Goal: Entertainment & Leisure: Consume media (video, audio)

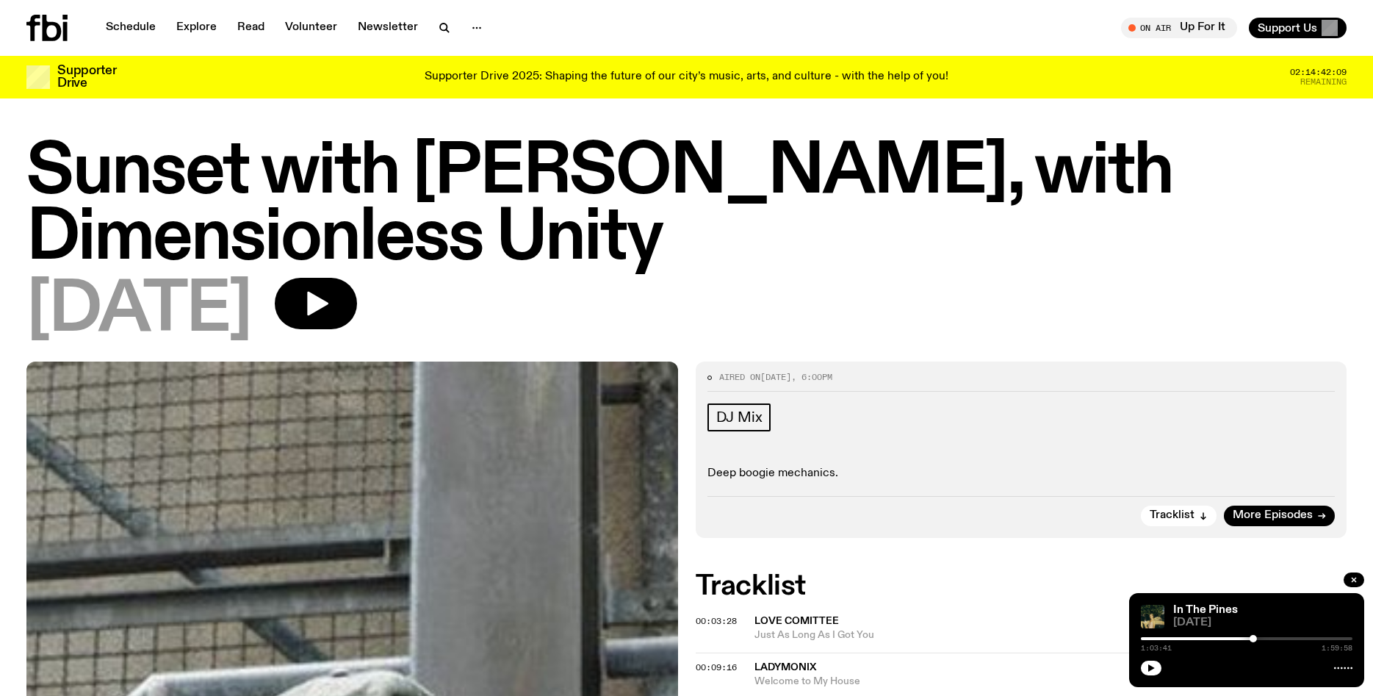
drag, startPoint x: 1025, startPoint y: 386, endPoint x: 856, endPoint y: 399, distance: 169.5
click at [856, 399] on div "Aired on [DATE] 6:00pm DJ Mix Deep boogie mechanics. Tracklist More Episodes" at bounding box center [1022, 450] width 652 height 176
click at [136, 28] on link "Schedule" at bounding box center [131, 28] width 68 height 21
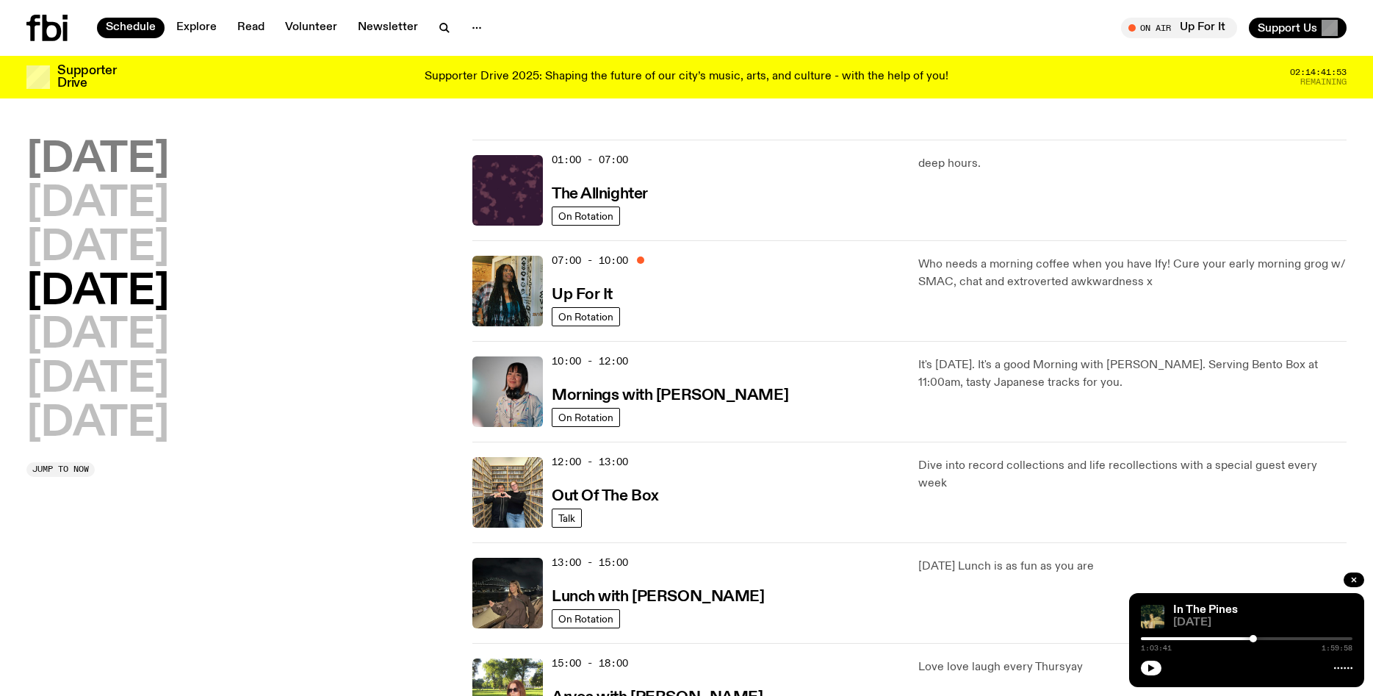
click at [123, 169] on h2 "[DATE]" at bounding box center [97, 160] width 143 height 41
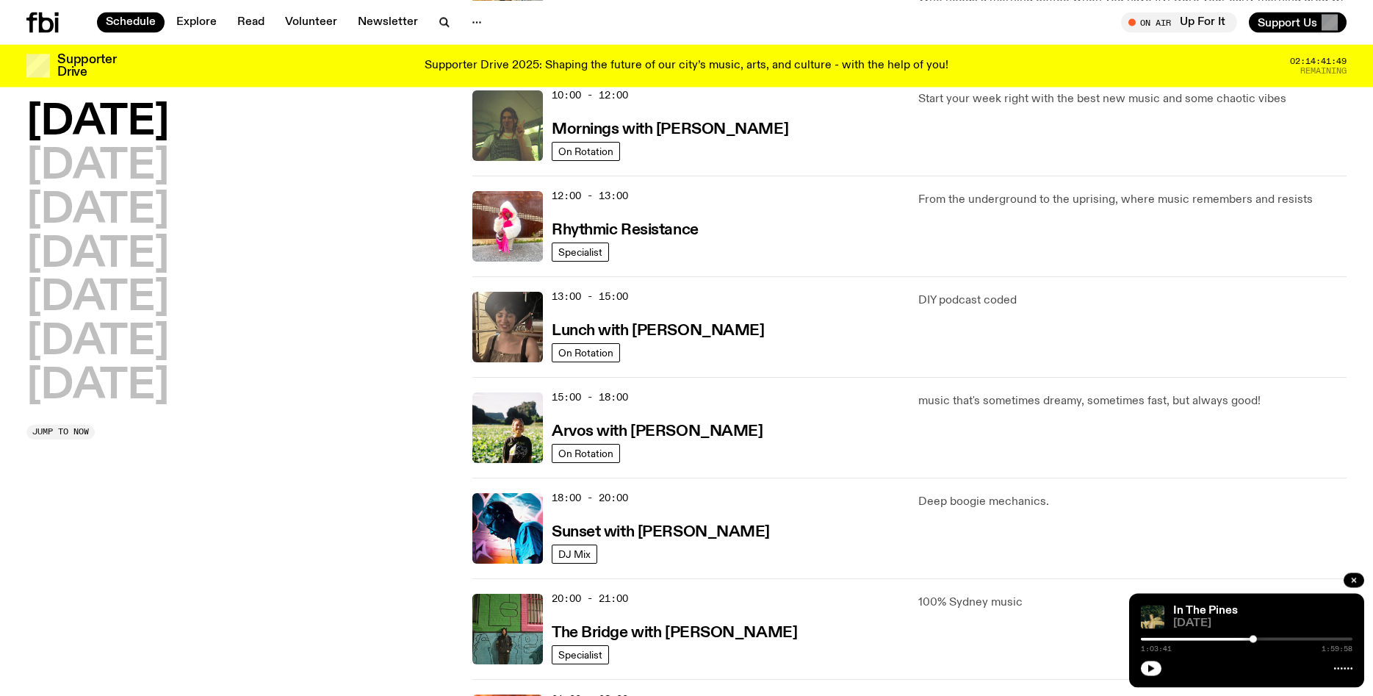
scroll to position [256, 0]
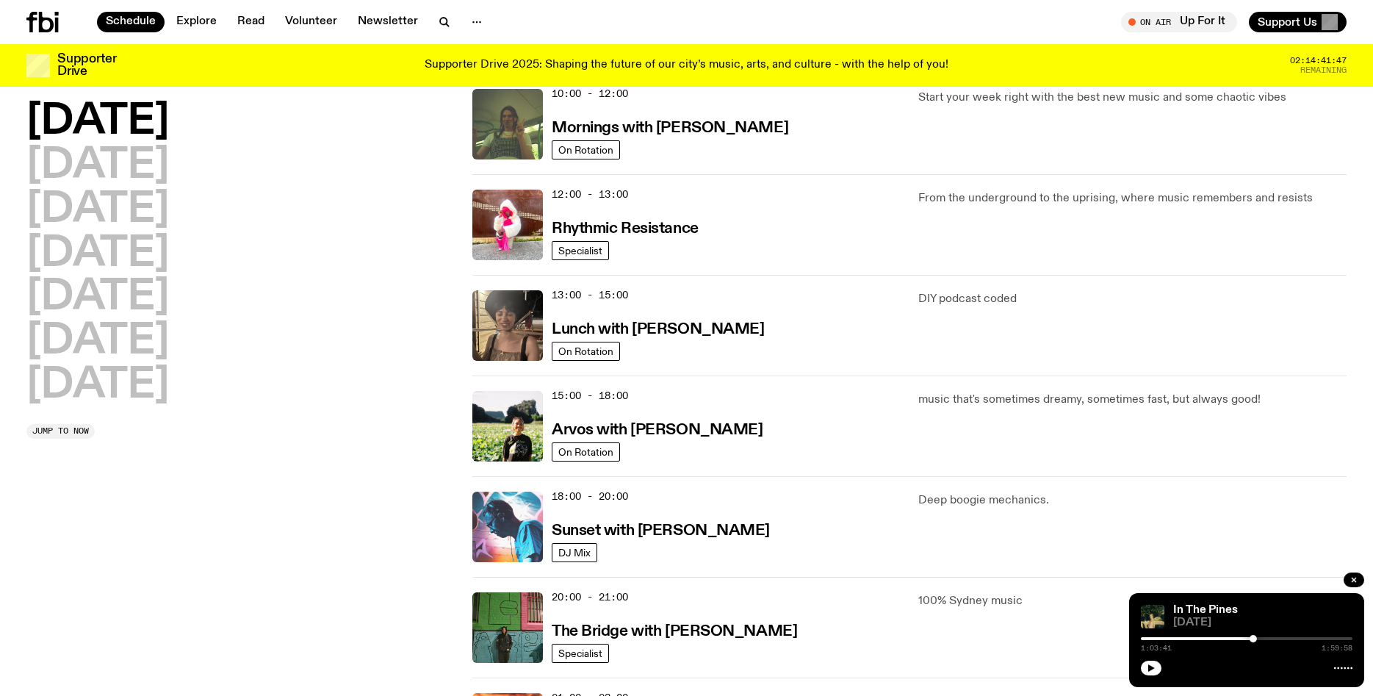
click at [489, 505] on img at bounding box center [508, 527] width 71 height 71
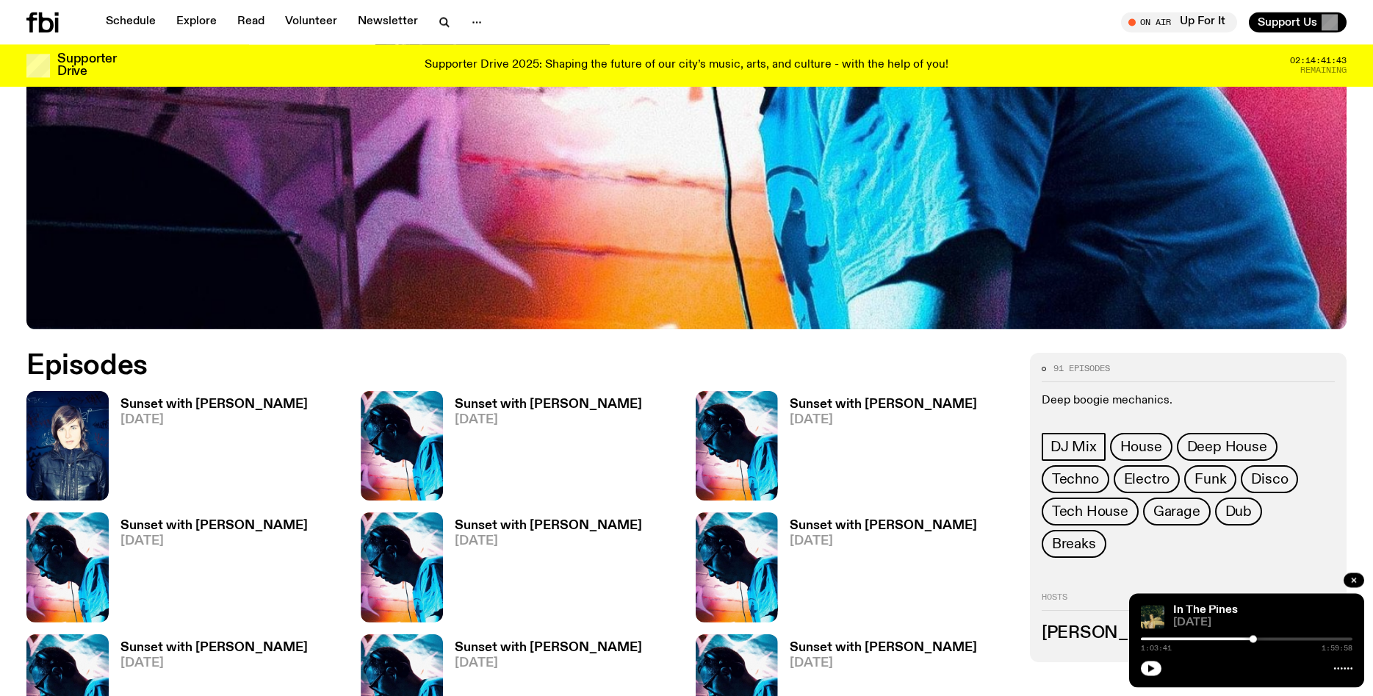
scroll to position [634, 0]
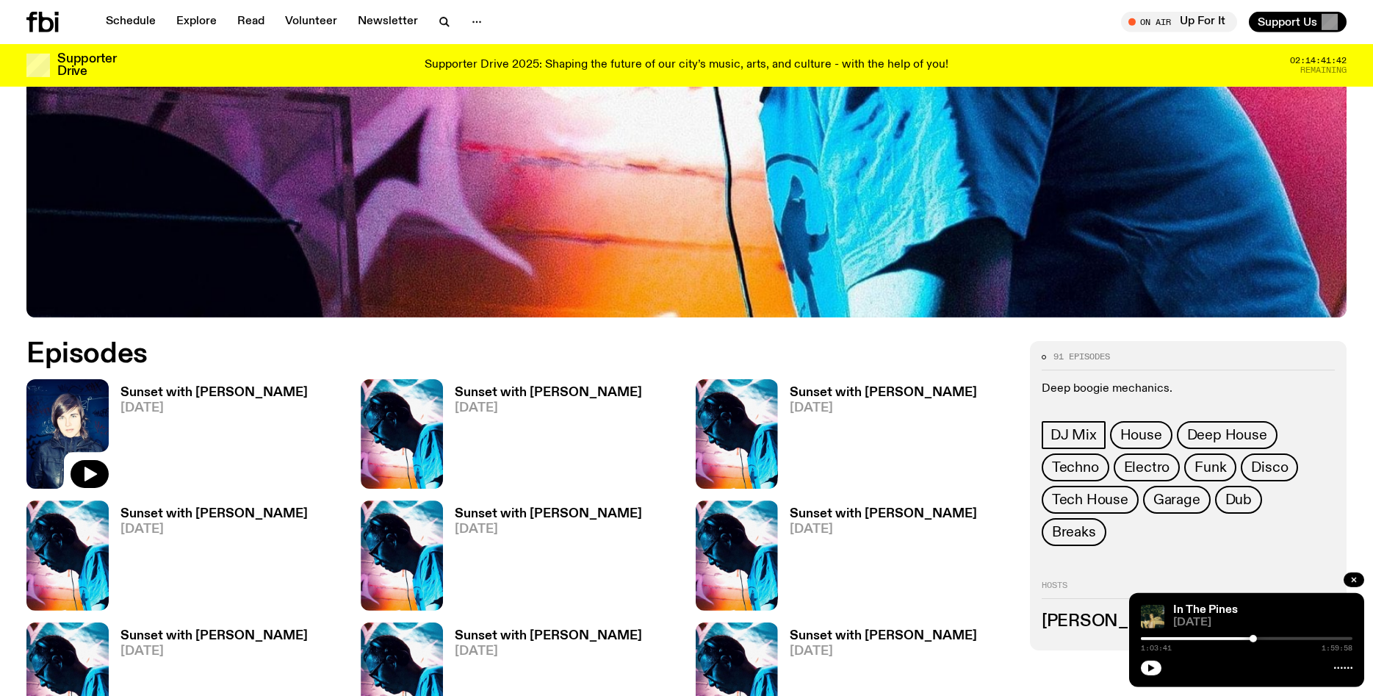
click at [90, 459] on icon at bounding box center [67, 433] width 82 height 109
click at [67, 441] on img at bounding box center [67, 433] width 82 height 109
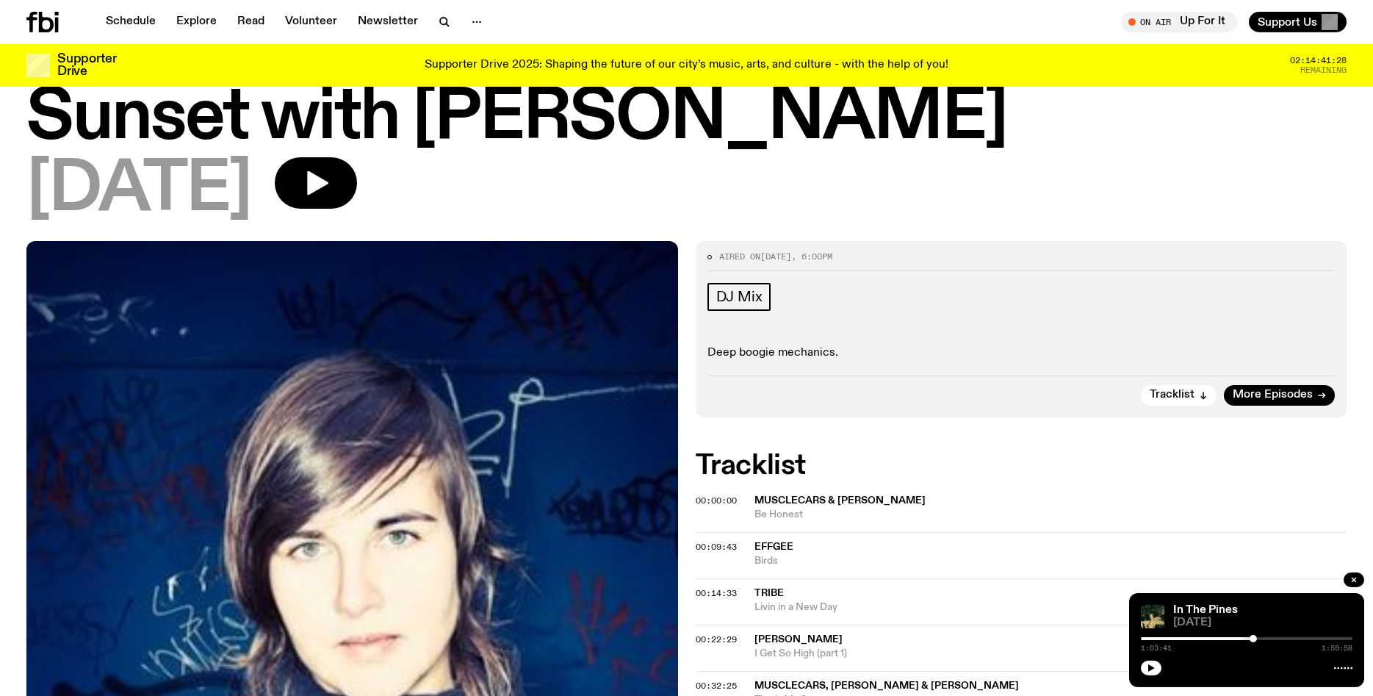
scroll to position [34, 0]
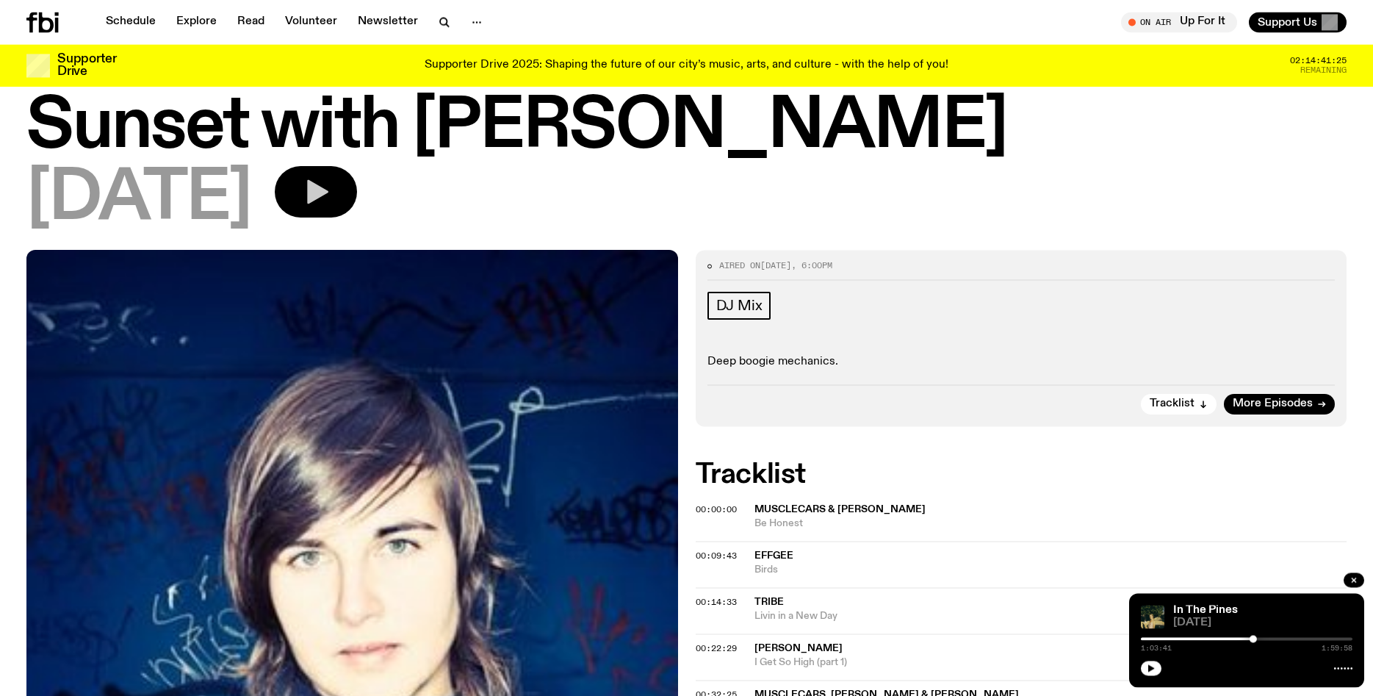
click at [331, 195] on icon "button" at bounding box center [315, 191] width 29 height 29
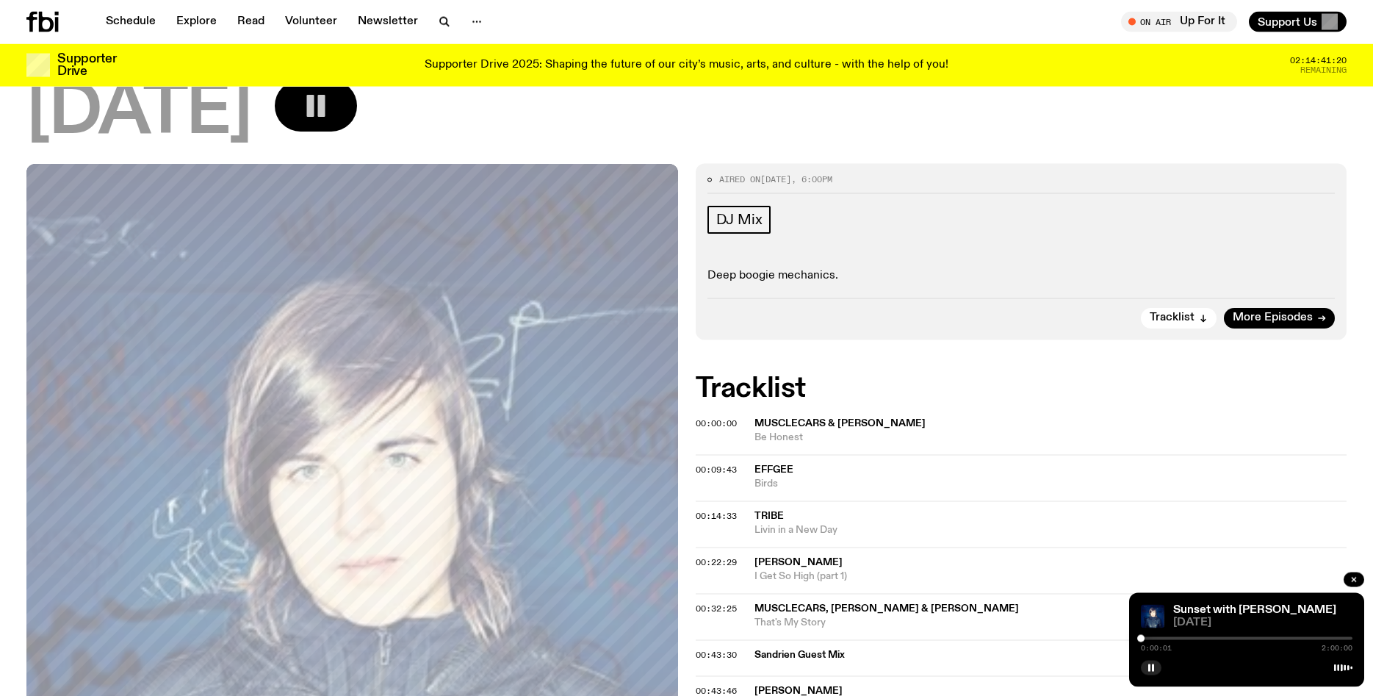
scroll to position [132, 0]
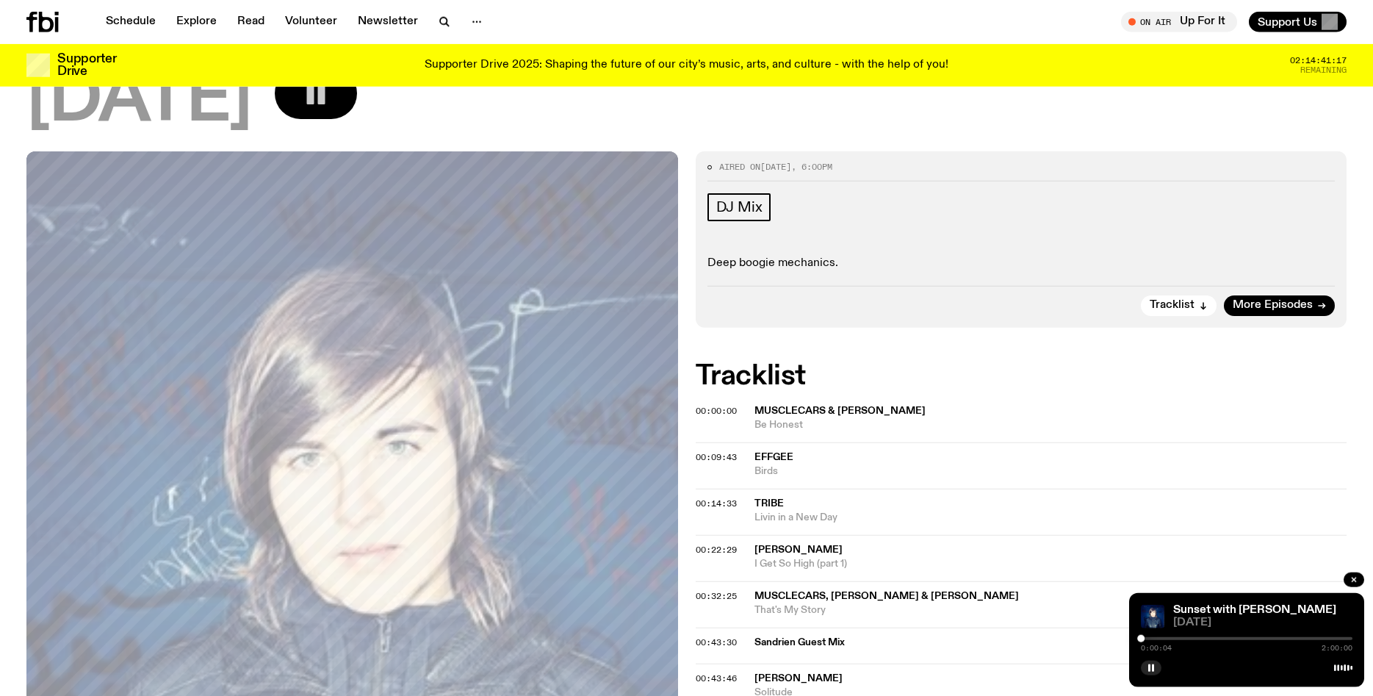
click at [1146, 639] on div at bounding box center [1247, 638] width 212 height 3
click at [1153, 667] on rect "button" at bounding box center [1153, 667] width 2 height 7
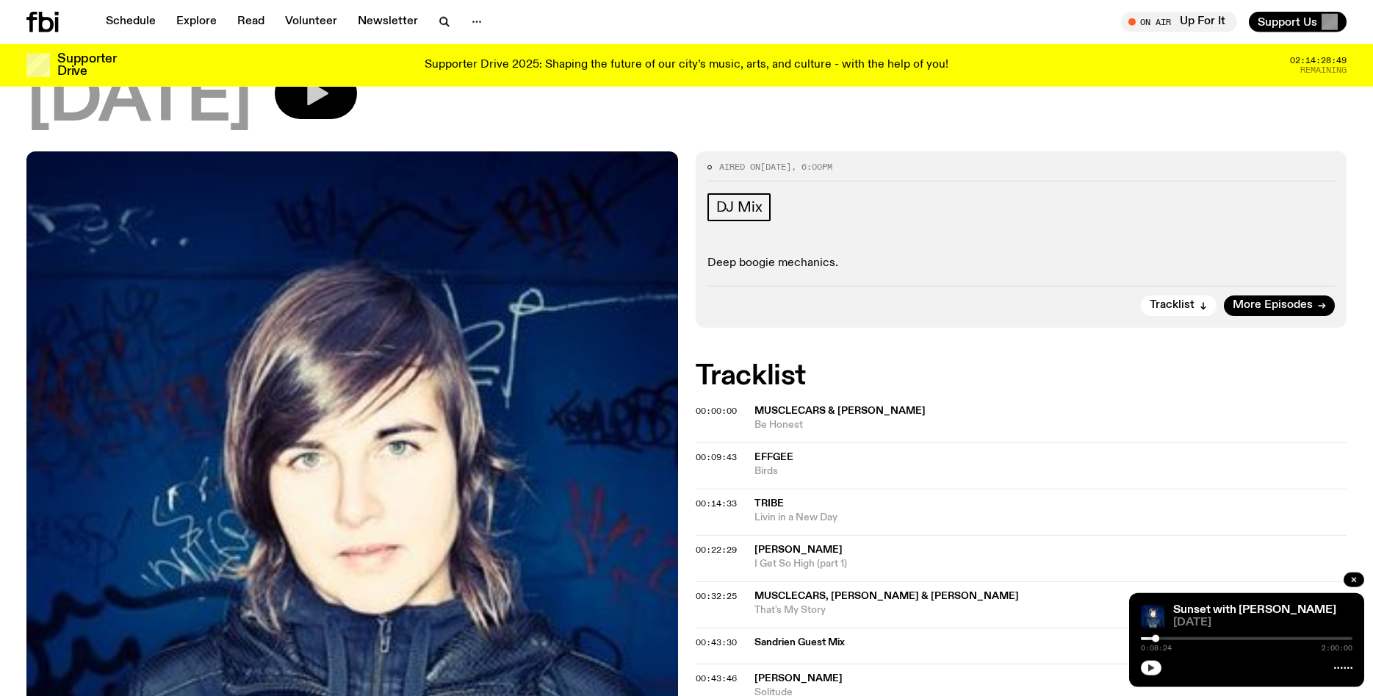
click at [1153, 667] on icon "button" at bounding box center [1151, 668] width 9 height 9
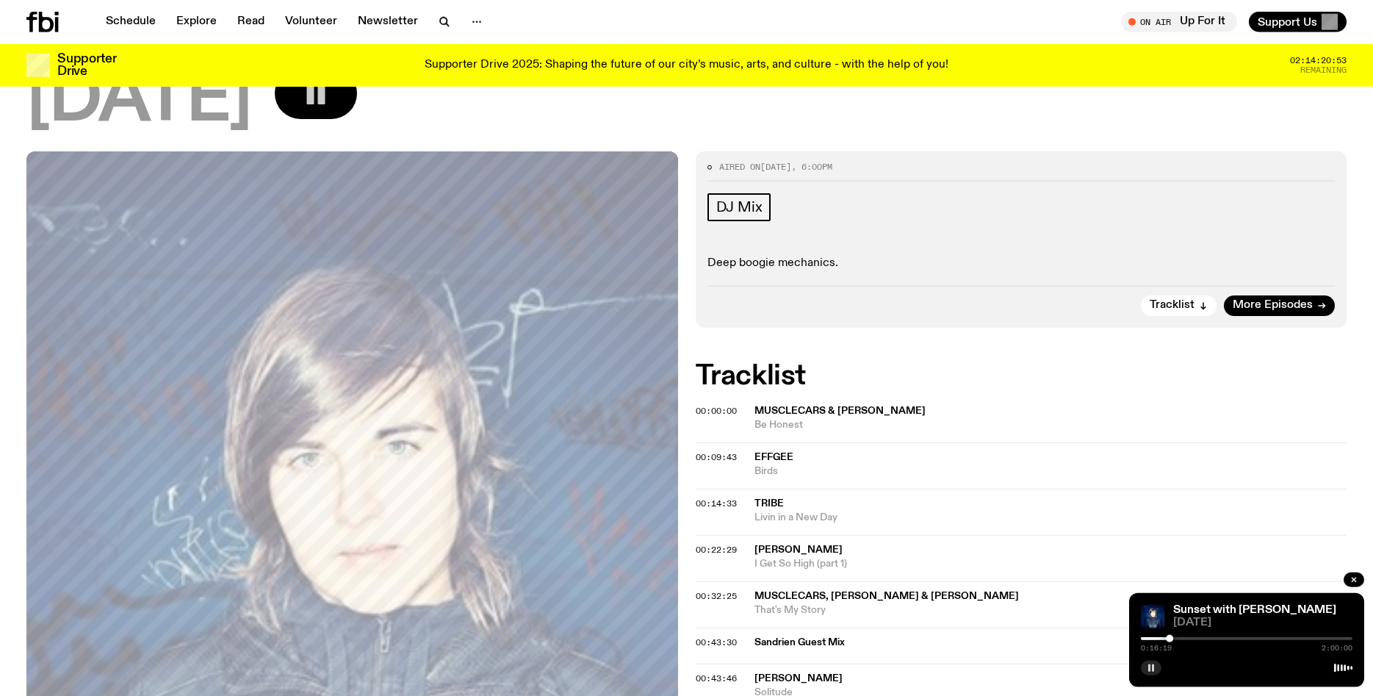
click at [1153, 639] on div at bounding box center [1064, 638] width 212 height 3
click at [1166, 639] on div at bounding box center [1247, 638] width 212 height 3
click at [1171, 639] on div at bounding box center [1247, 638] width 212 height 3
click at [1175, 639] on div at bounding box center [1247, 638] width 212 height 3
click at [1179, 640] on div at bounding box center [1247, 638] width 212 height 3
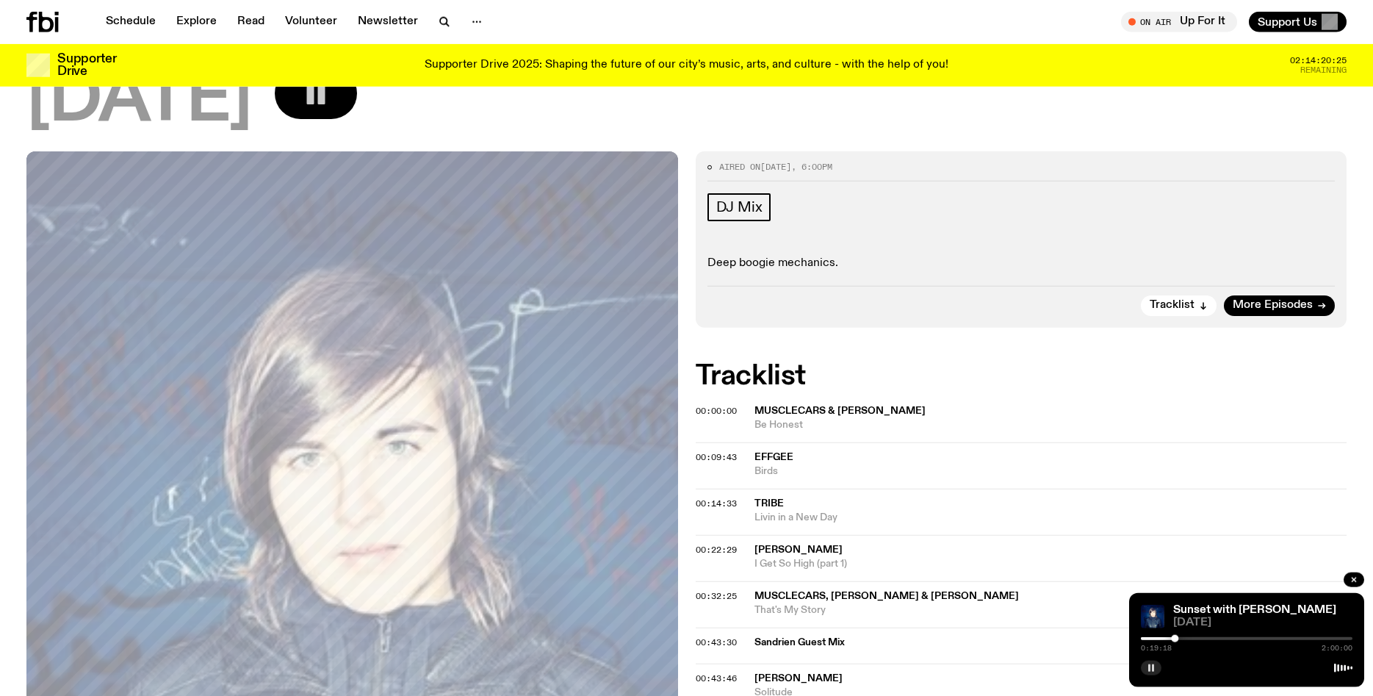
click at [1179, 640] on div at bounding box center [1247, 638] width 212 height 3
click at [1179, 639] on div at bounding box center [1247, 638] width 212 height 3
click at [1152, 664] on icon "button" at bounding box center [1151, 668] width 9 height 9
